Goal: Obtain resource: Obtain resource

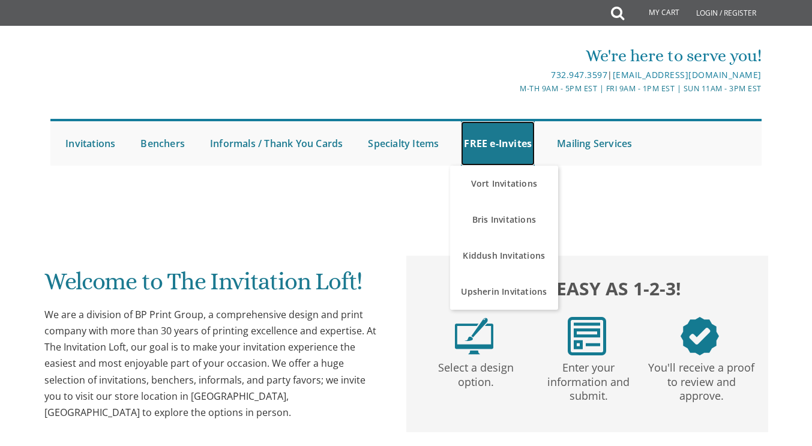
click at [490, 134] on link "FREE e-Invites" at bounding box center [498, 143] width 74 height 44
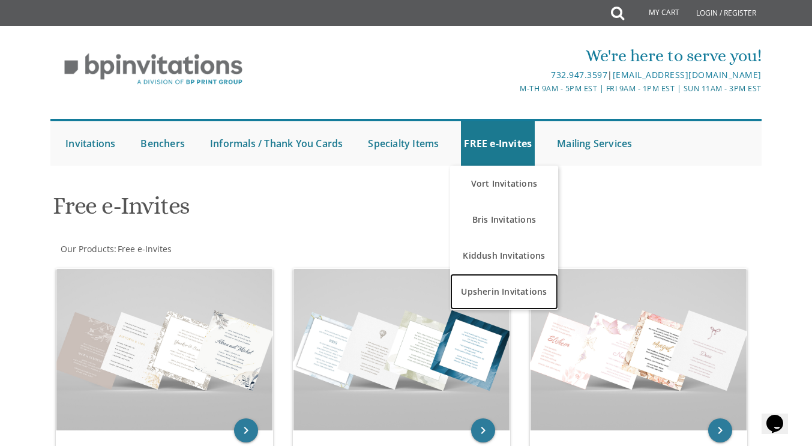
click at [490, 292] on link "Upsherin Invitations" at bounding box center [504, 292] width 108 height 36
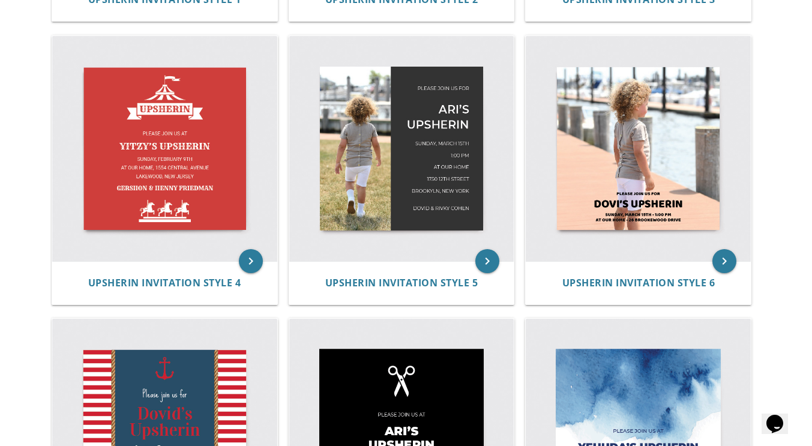
scroll to position [509, 0]
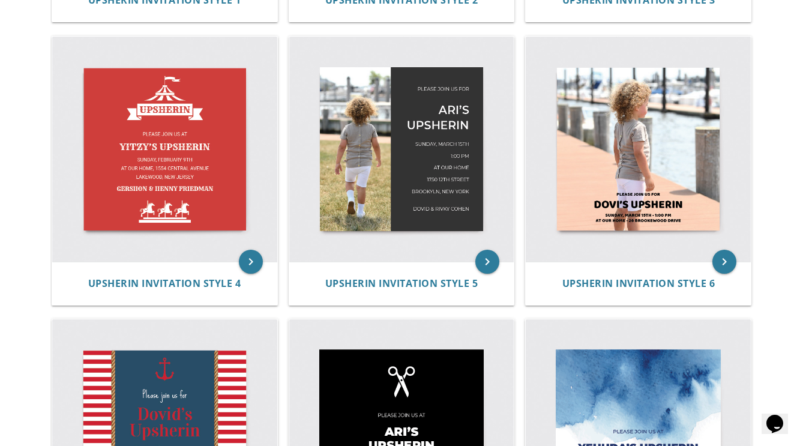
click at [675, 182] on img at bounding box center [638, 149] width 225 height 225
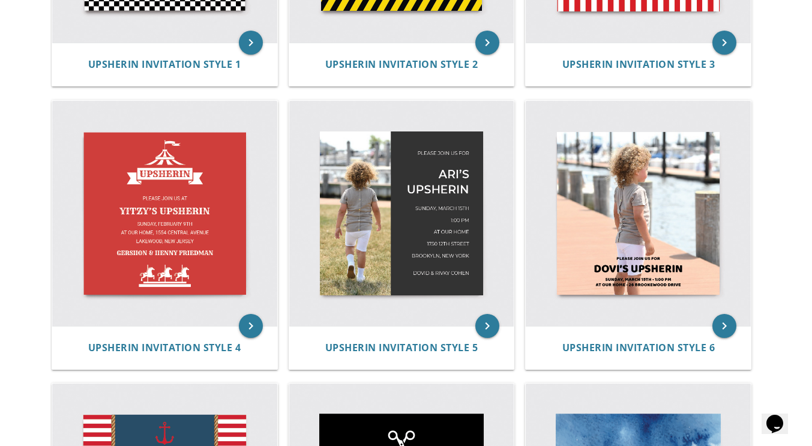
scroll to position [443, 0]
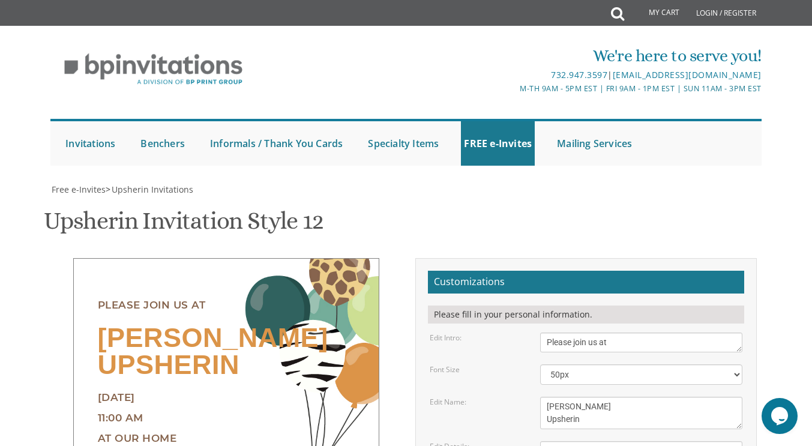
scroll to position [249, 0]
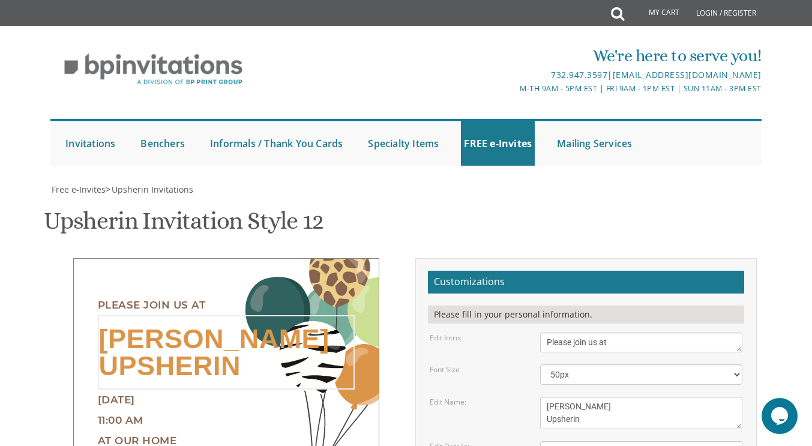
click at [566, 397] on textarea "Shaya's Upsherin" at bounding box center [641, 413] width 202 height 32
type textarea "Naftali's Upsherin"
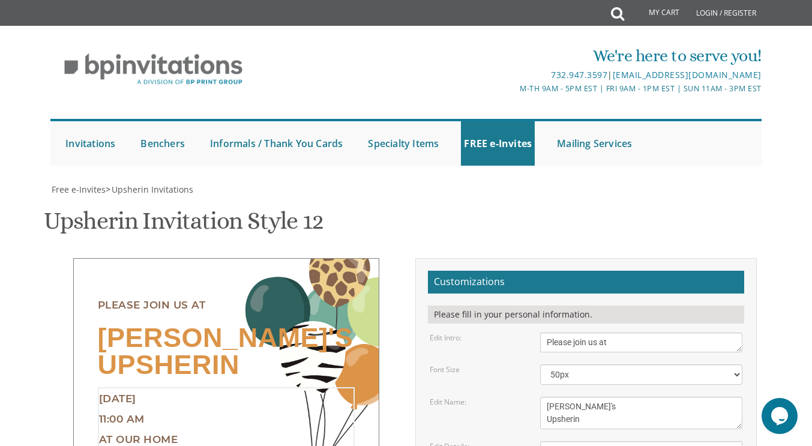
type textarea "Sunday, September 7th 2:00 pm At our home 41 E 7th St Lakewood, NJ"
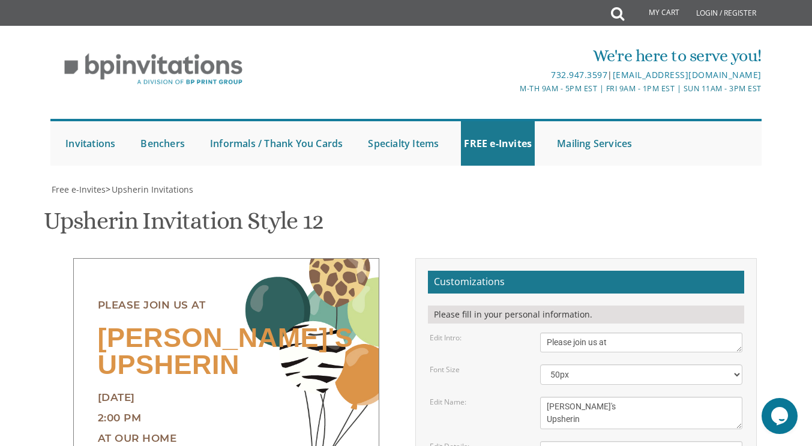
type textarea "Eliyahu & Esti Ungar"
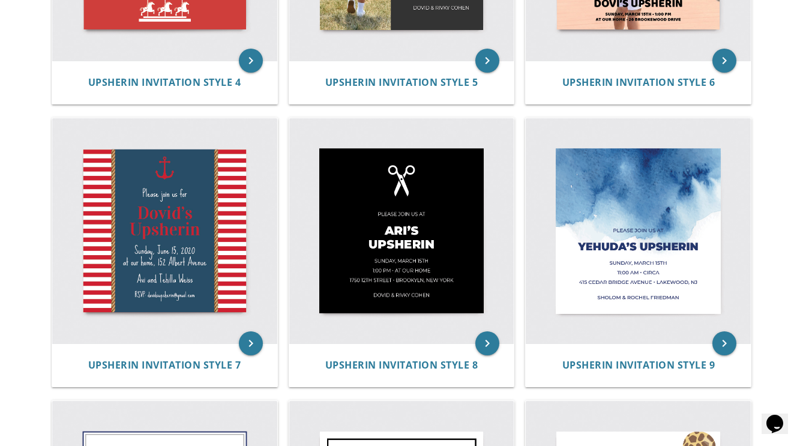
scroll to position [714, 0]
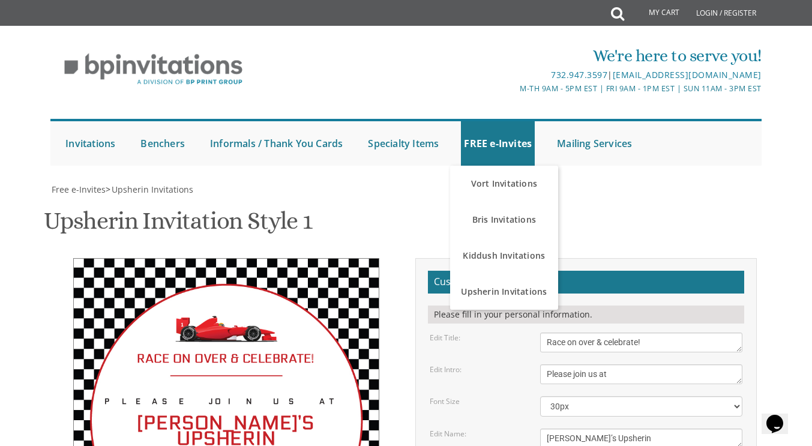
scroll to position [205, 0]
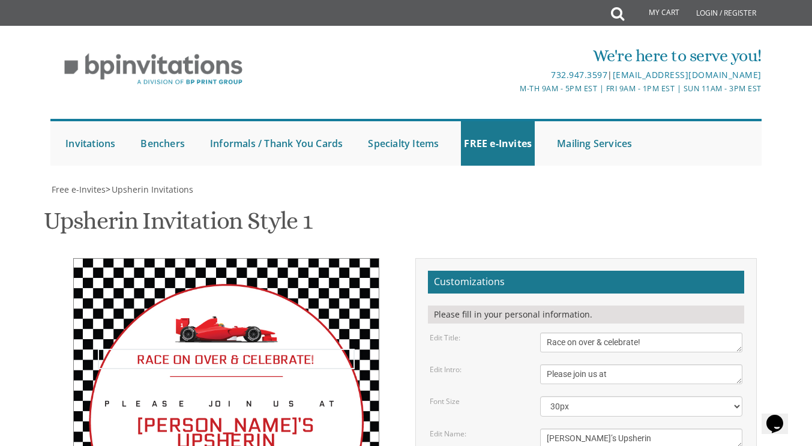
drag, startPoint x: 661, startPoint y: 136, endPoint x: 532, endPoint y: 139, distance: 129.0
click at [532, 332] on div "Race on over & celebrate!" at bounding box center [641, 342] width 220 height 20
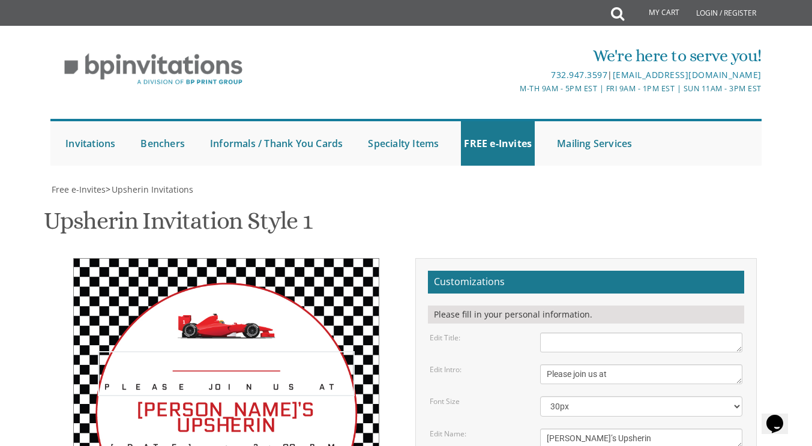
click at [565, 364] on textarea "Please join us at" at bounding box center [641, 374] width 202 height 20
click at [220, 258] on div "Please join us at Chaim’s Upsherin Sunday, March 15th • 3:00 pm at our home 26 …" at bounding box center [226, 413] width 306 height 311
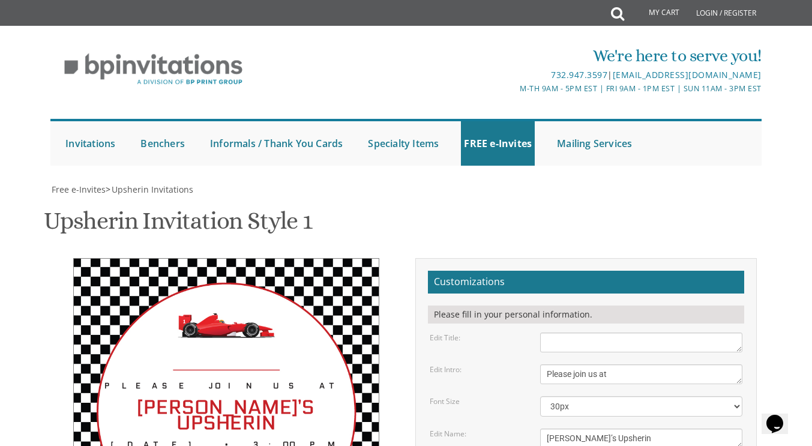
click at [220, 258] on div "Please join us at Chaim’s Upsherin Sunday, March 15th • 3:00 pm at our home 26 …" at bounding box center [226, 412] width 306 height 308
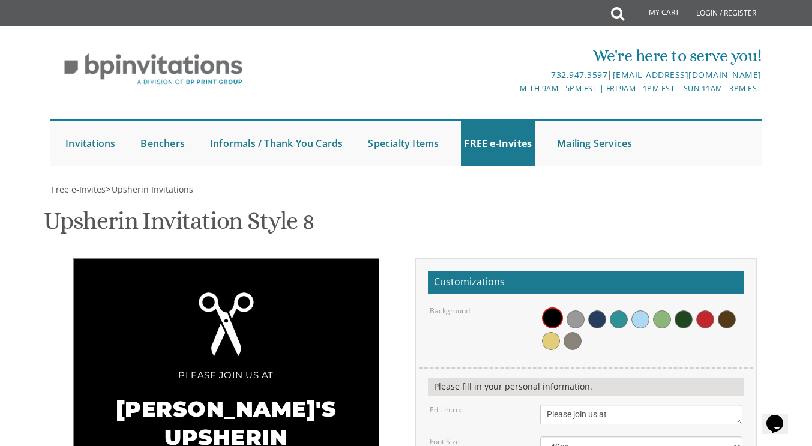
scroll to position [107, 0]
click at [619, 310] on span at bounding box center [619, 319] width 18 height 18
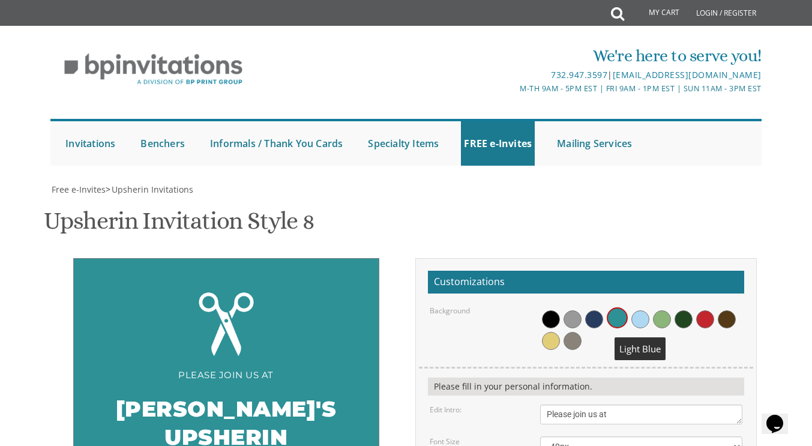
click at [647, 310] on span at bounding box center [640, 319] width 18 height 18
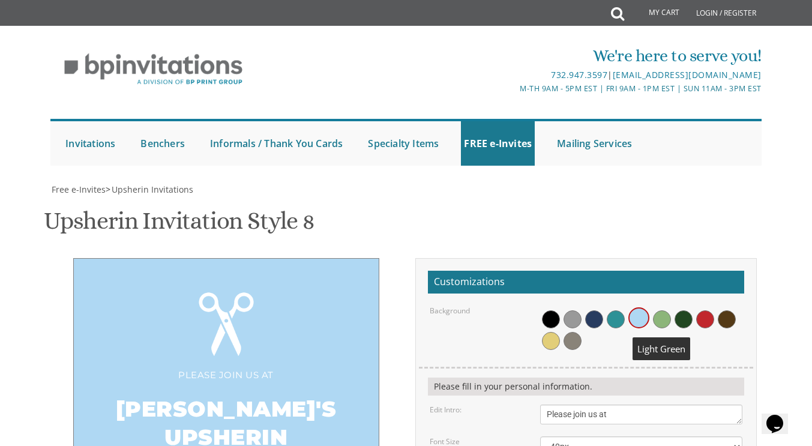
click at [664, 310] on span at bounding box center [662, 319] width 18 height 18
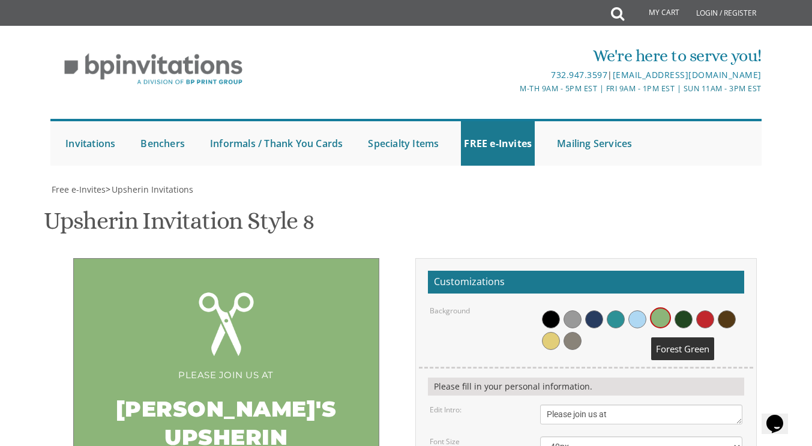
click at [684, 310] on span at bounding box center [683, 319] width 18 height 18
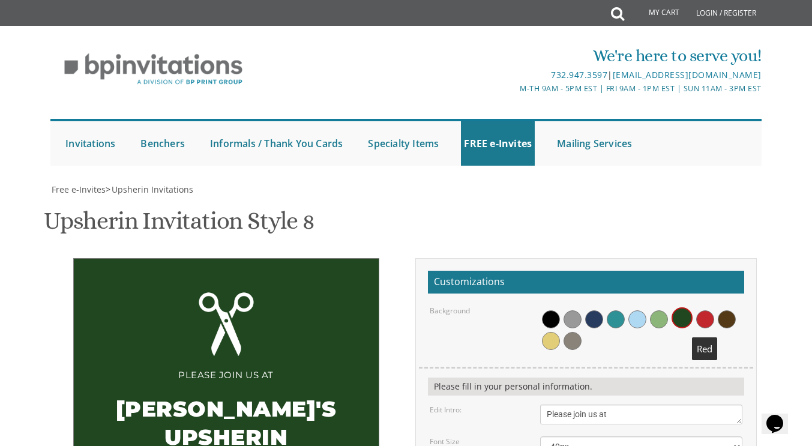
click at [712, 310] on span at bounding box center [705, 319] width 18 height 18
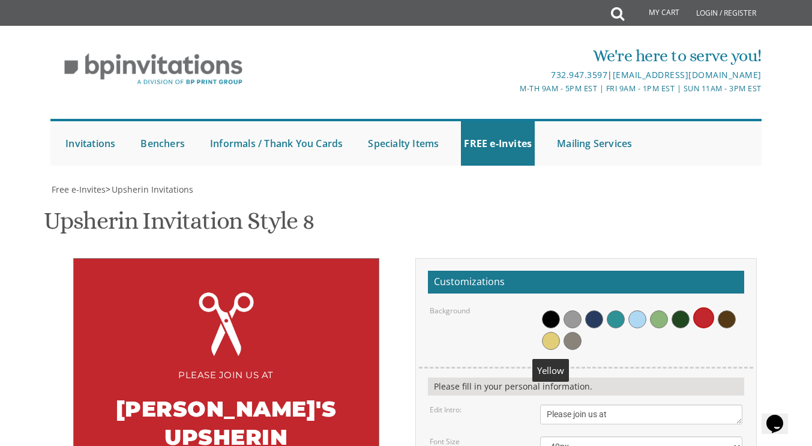
click at [554, 332] on span at bounding box center [551, 341] width 18 height 18
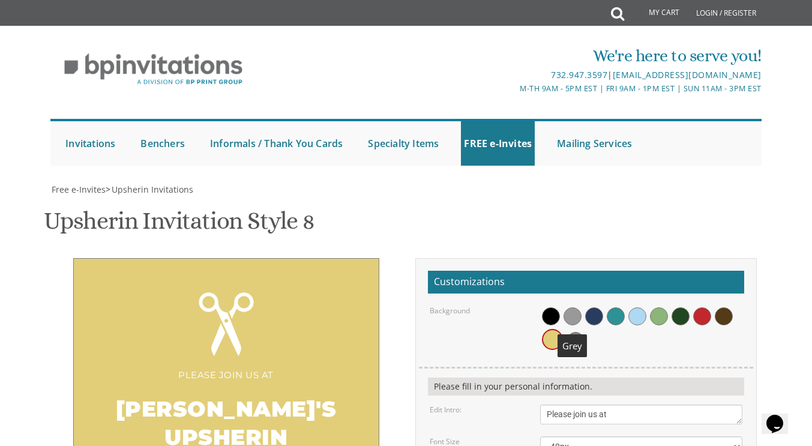
click at [567, 307] on span at bounding box center [572, 316] width 18 height 18
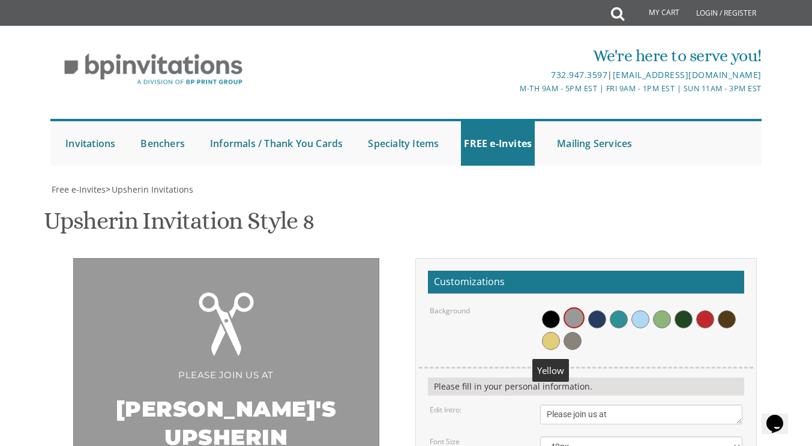
click at [544, 332] on span at bounding box center [551, 341] width 18 height 18
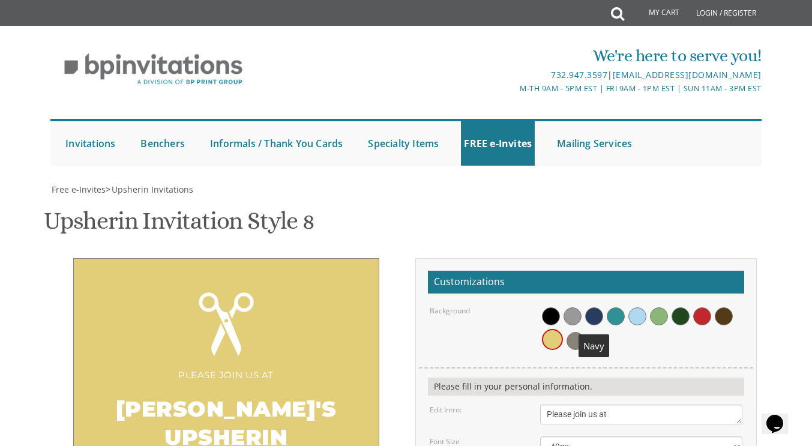
click at [595, 307] on span at bounding box center [594, 316] width 18 height 18
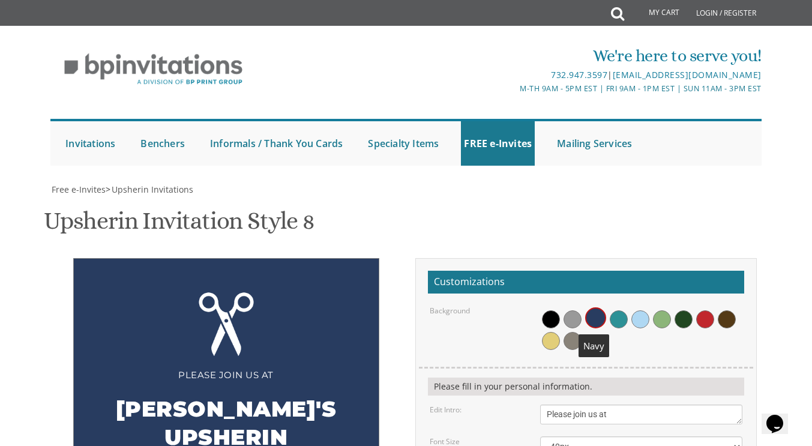
scroll to position [197, 0]
click at [567, 332] on span at bounding box center [572, 341] width 18 height 18
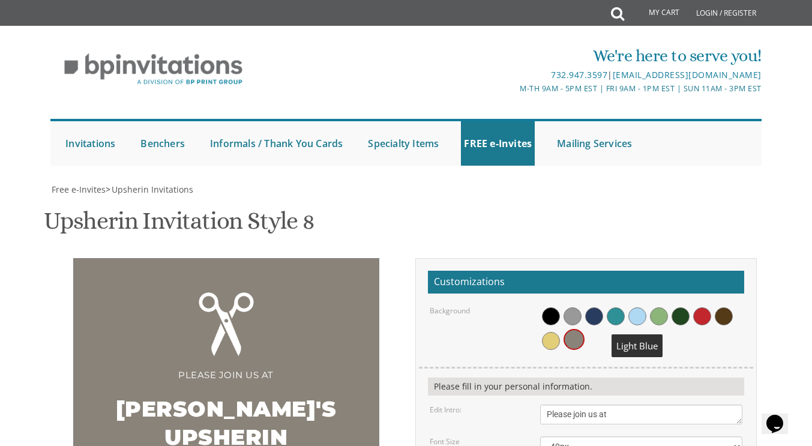
click at [640, 307] on span at bounding box center [637, 316] width 18 height 18
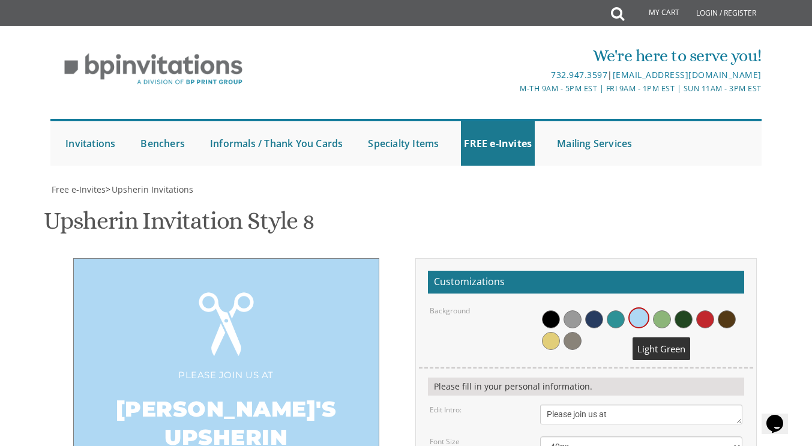
click at [659, 310] on span at bounding box center [662, 319] width 18 height 18
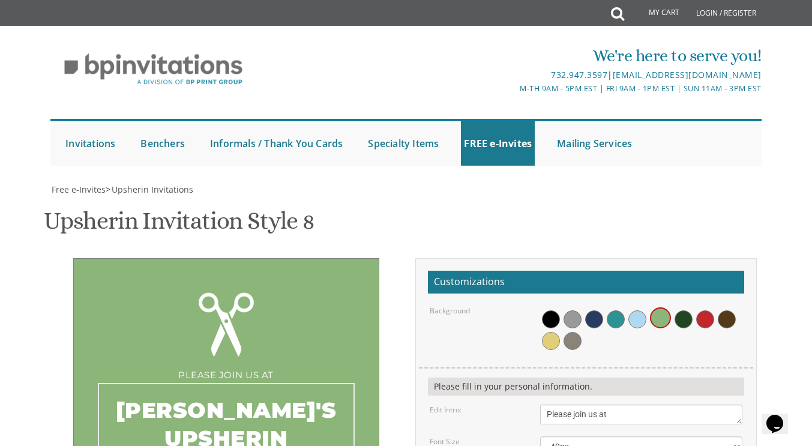
type textarea "[PERSON_NAME]'s Upsherin"
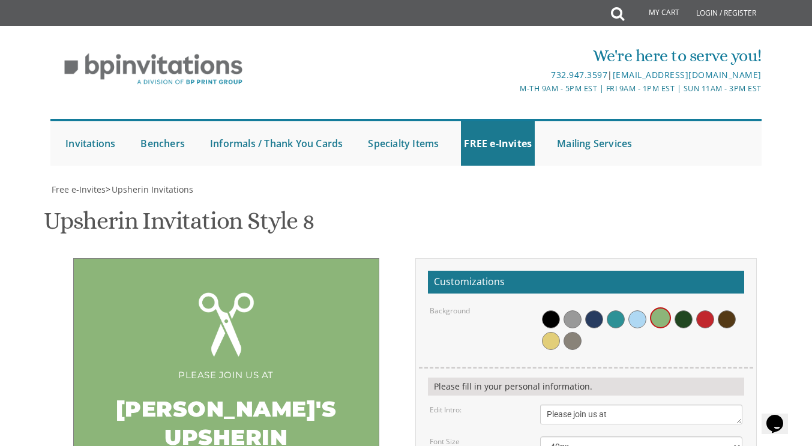
type textarea "[DATE] 2:00 pm • at our home [STREET_ADDRESS] • [GEOGRAPHIC_DATA], [GEOGRAPHIC_…"
type textarea "s"
type textarea "Eliyahu & [PERSON_NAME]"
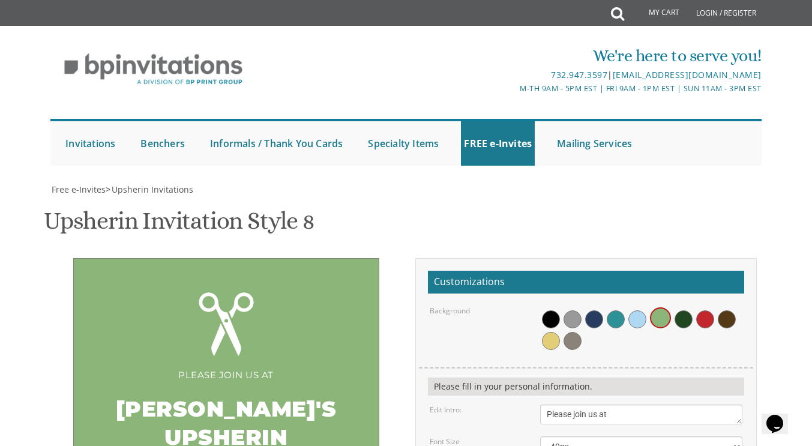
type input "[EMAIL_ADDRESS][DOMAIN_NAME]"
